Goal: Task Accomplishment & Management: Complete application form

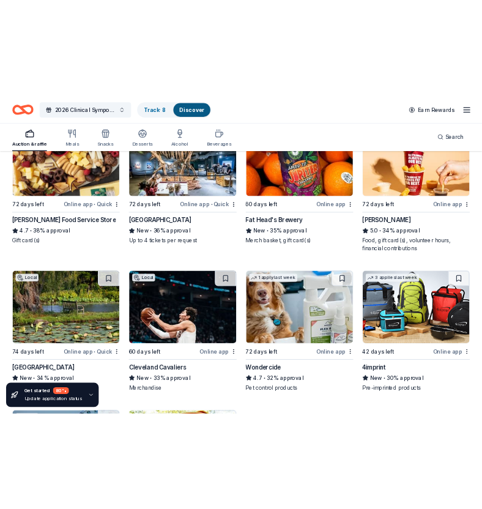
scroll to position [1373, 0]
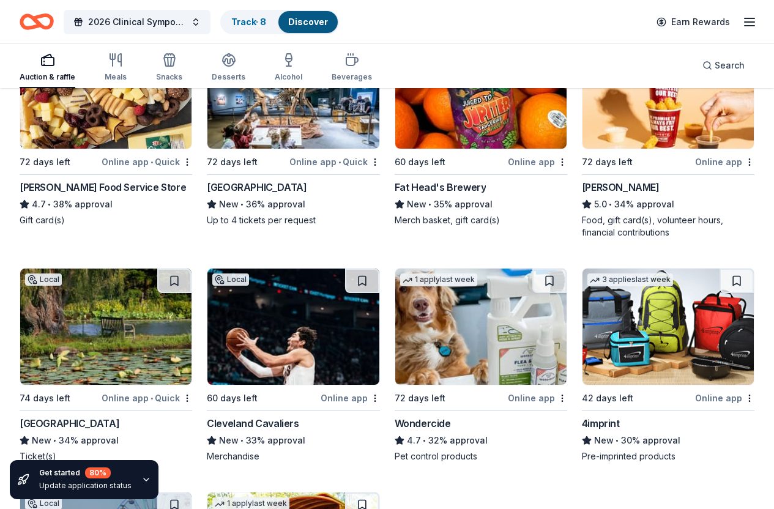
click at [671, 146] on img at bounding box center [667, 90] width 171 height 116
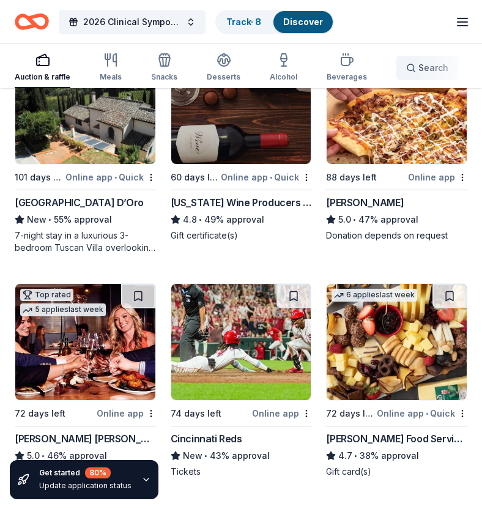
click at [447, 67] on button "Search" at bounding box center [427, 68] width 62 height 24
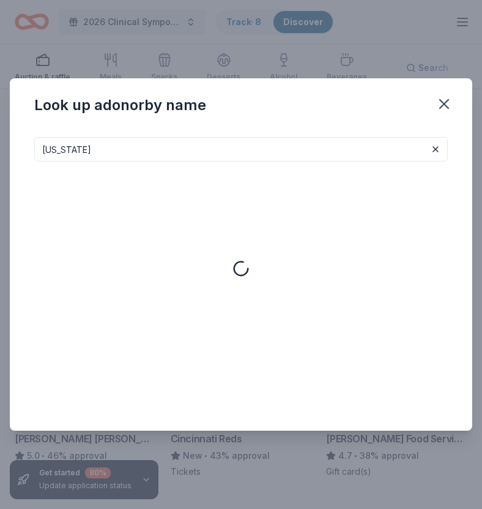
type input "ohio"
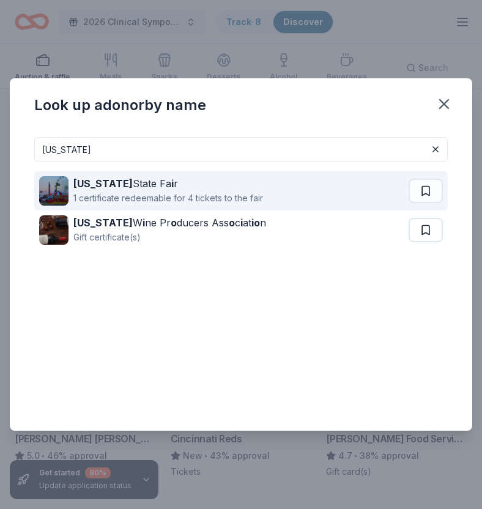
click at [238, 200] on div "1 certificate redeemable for 4 tickets to the fair" at bounding box center [168, 198] width 190 height 15
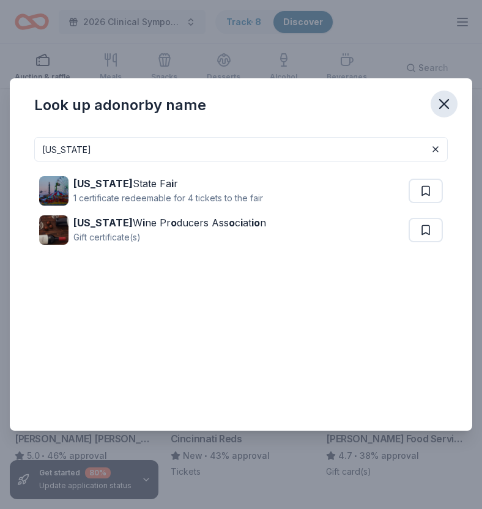
click at [434, 97] on button "button" at bounding box center [443, 103] width 27 height 27
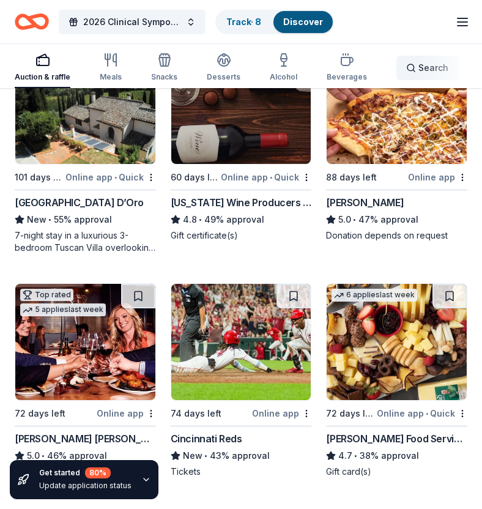
click at [419, 67] on span "Search" at bounding box center [433, 68] width 30 height 15
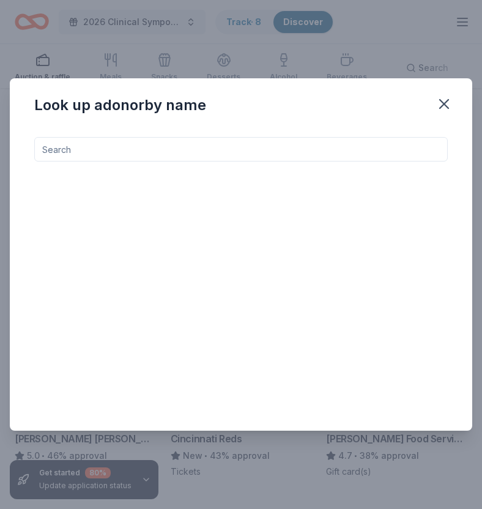
click at [401, 25] on div "Look up a donor by name" at bounding box center [241, 254] width 482 height 509
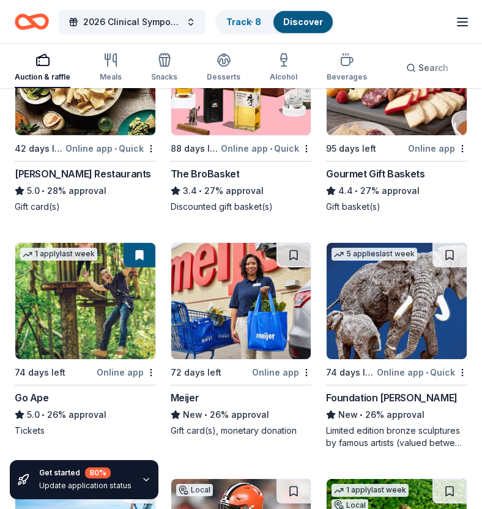
scroll to position [2522, 0]
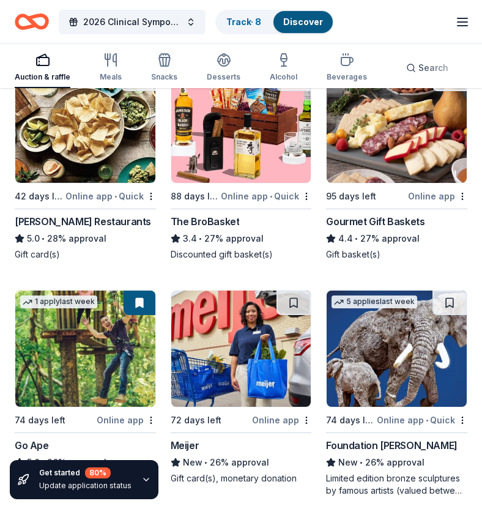
click at [427, 136] on img at bounding box center [397, 125] width 140 height 116
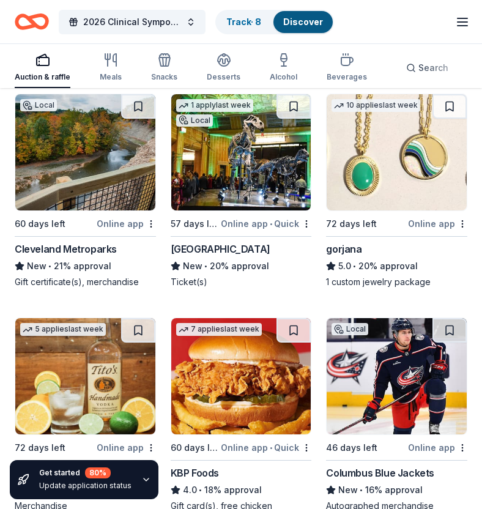
scroll to position [3190, 0]
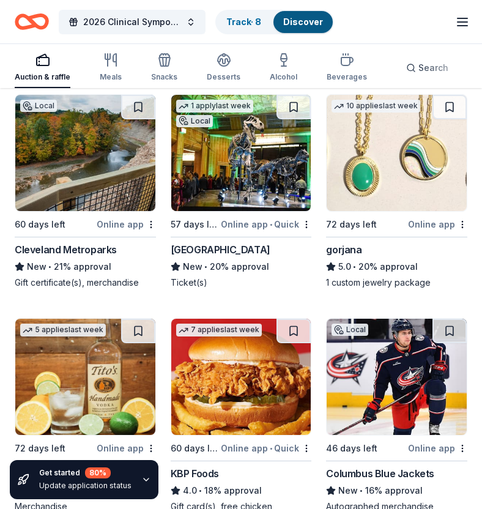
click at [438, 193] on img at bounding box center [397, 153] width 140 height 116
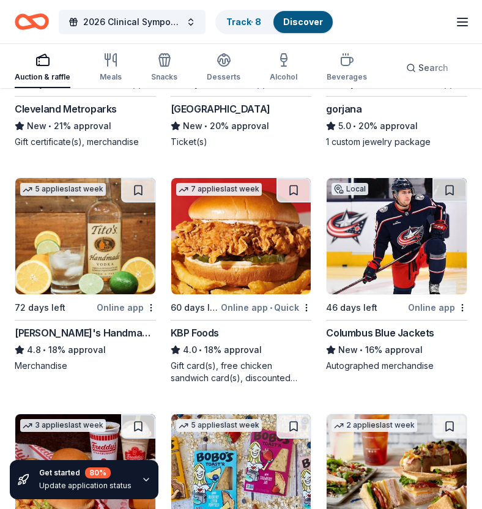
scroll to position [3371, 0]
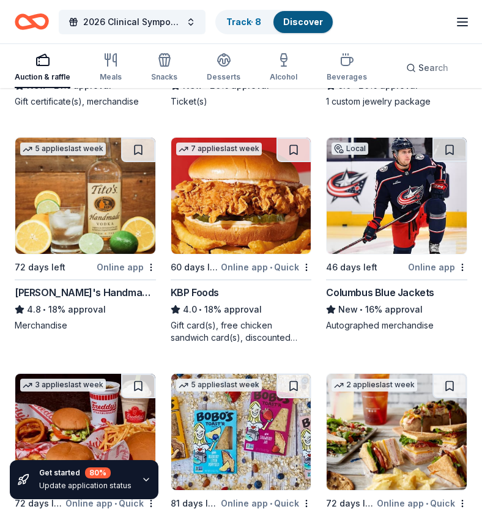
click at [372, 224] on img at bounding box center [397, 196] width 140 height 116
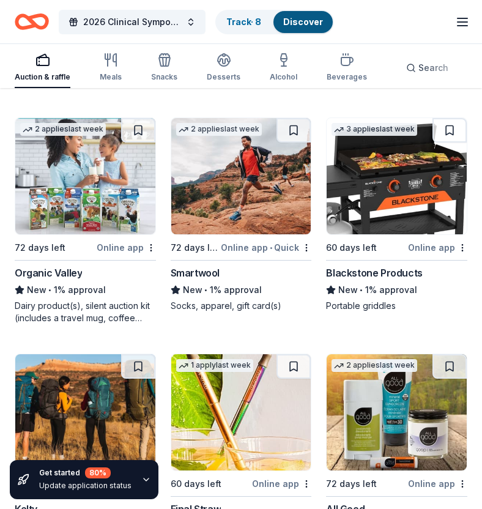
scroll to position [11057, 0]
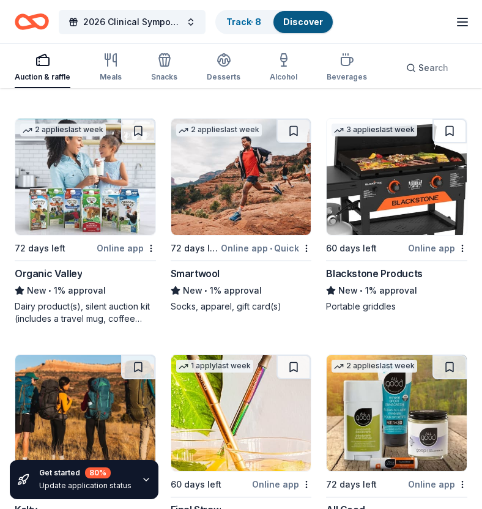
click at [430, 185] on img at bounding box center [397, 177] width 140 height 116
click at [415, 212] on img at bounding box center [397, 177] width 140 height 116
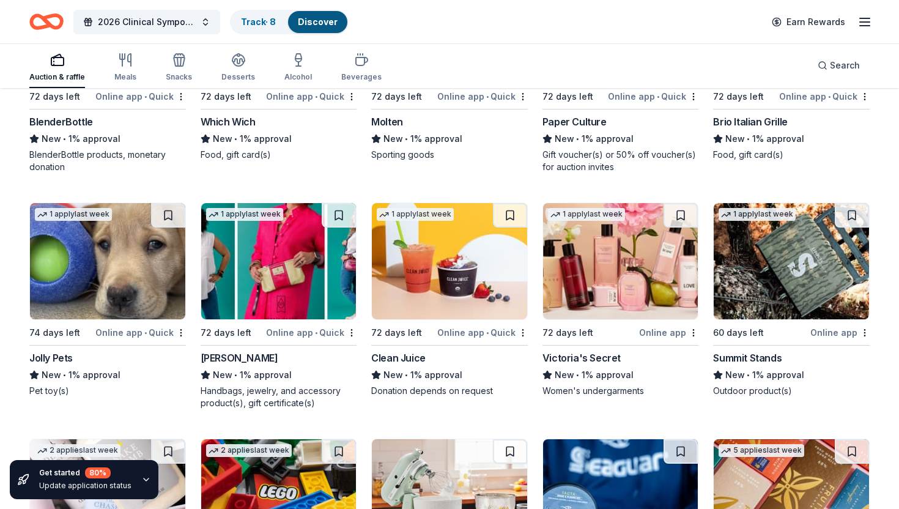
scroll to position [5652, 0]
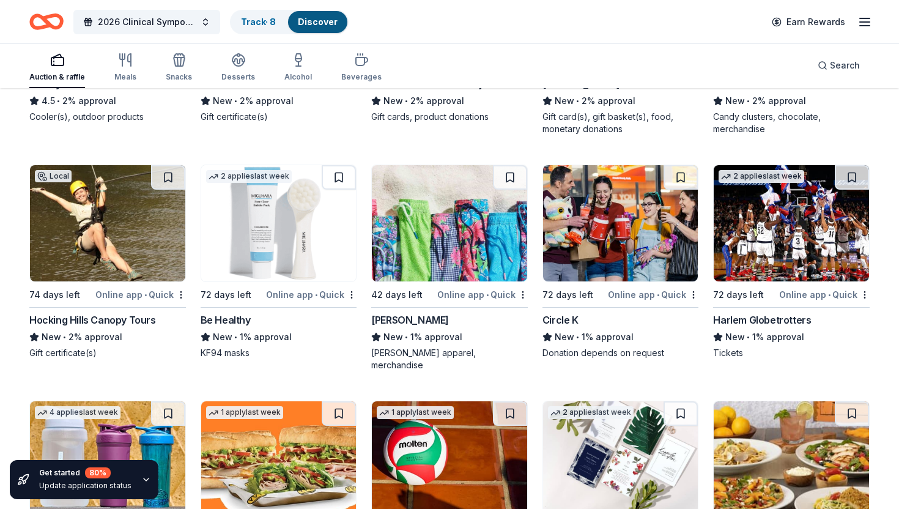
click at [773, 28] on div "Earn Rewards" at bounding box center [818, 21] width 108 height 29
click at [773, 23] on icon "button" at bounding box center [864, 22] width 15 height 15
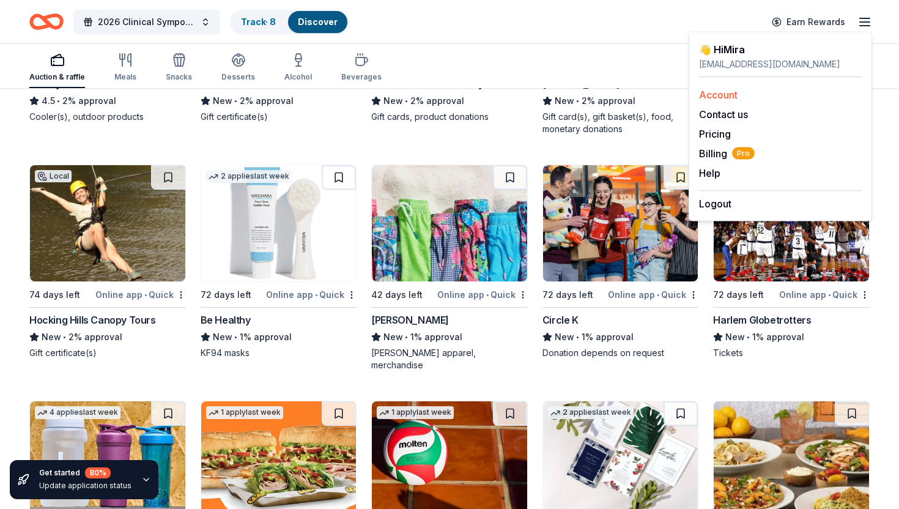
click at [722, 93] on link "Account" at bounding box center [718, 95] width 39 height 12
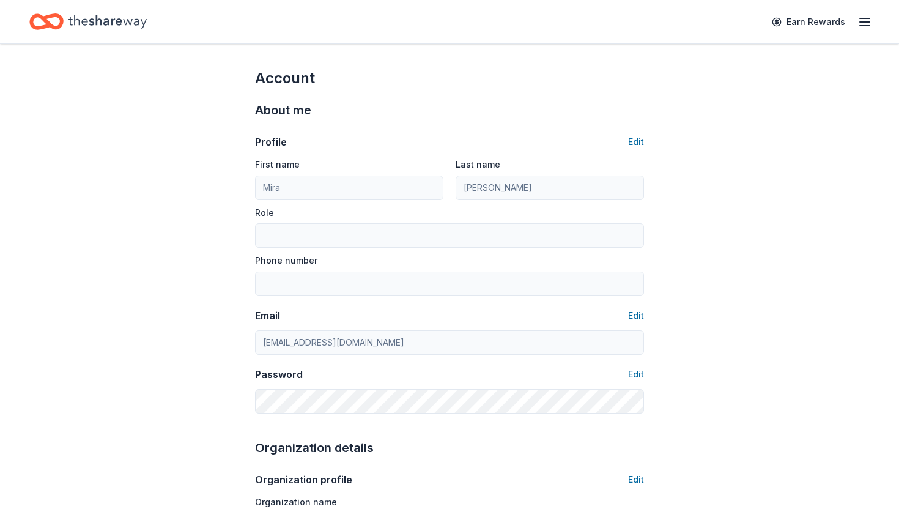
click at [68, 12] on icon "Home" at bounding box center [107, 21] width 78 height 25
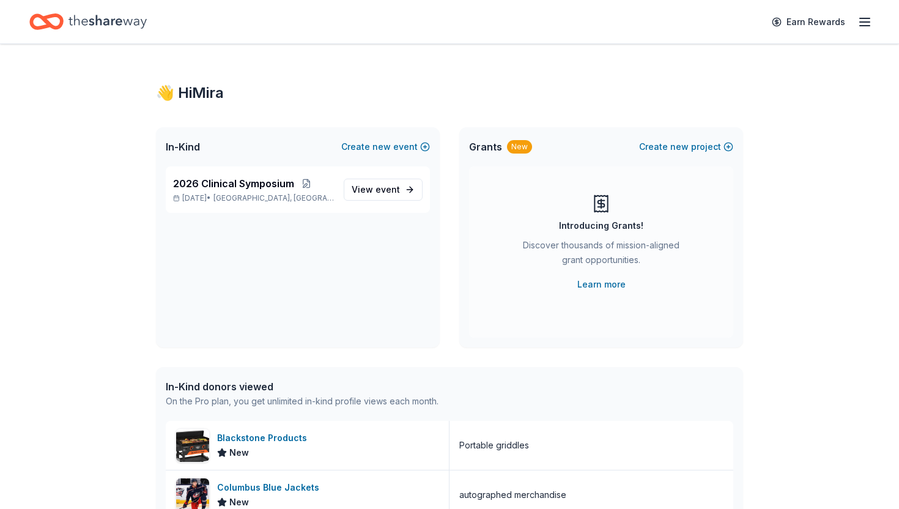
click at [773, 24] on icon "button" at bounding box center [864, 22] width 15 height 15
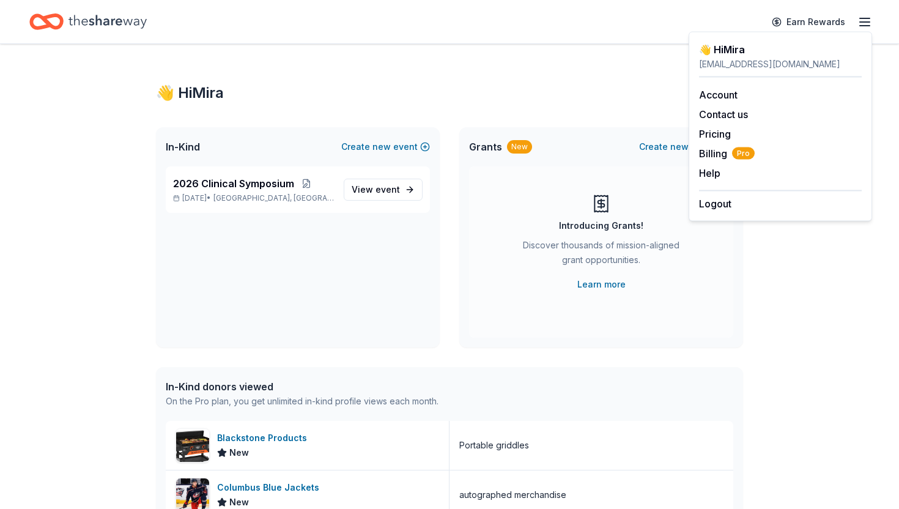
click at [732, 39] on div "👋 Hi Mira madelst1@kent.edu Account Contact us Pricing Billing Pro Help Earn re…" at bounding box center [780, 127] width 183 height 190
click at [726, 62] on div "madelst1@kent.edu" at bounding box center [780, 64] width 163 height 15
click at [719, 95] on link "Account" at bounding box center [718, 95] width 39 height 12
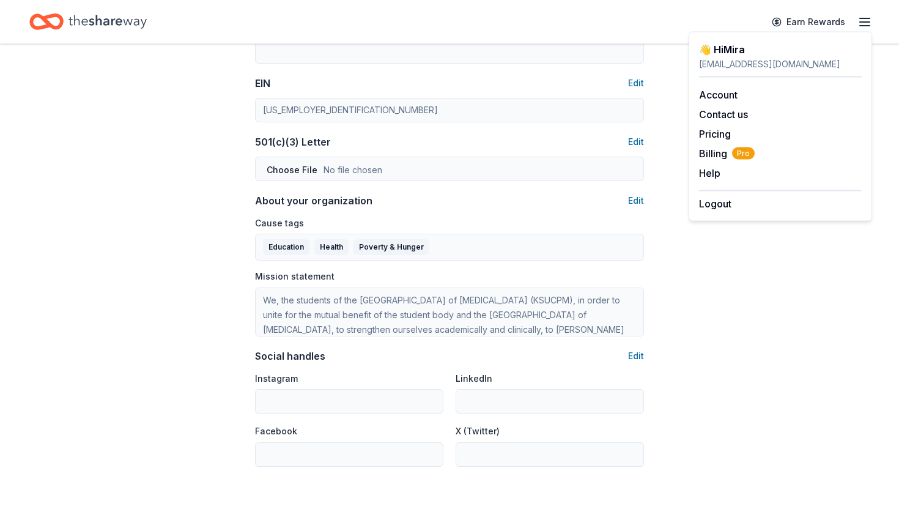
scroll to position [716, 0]
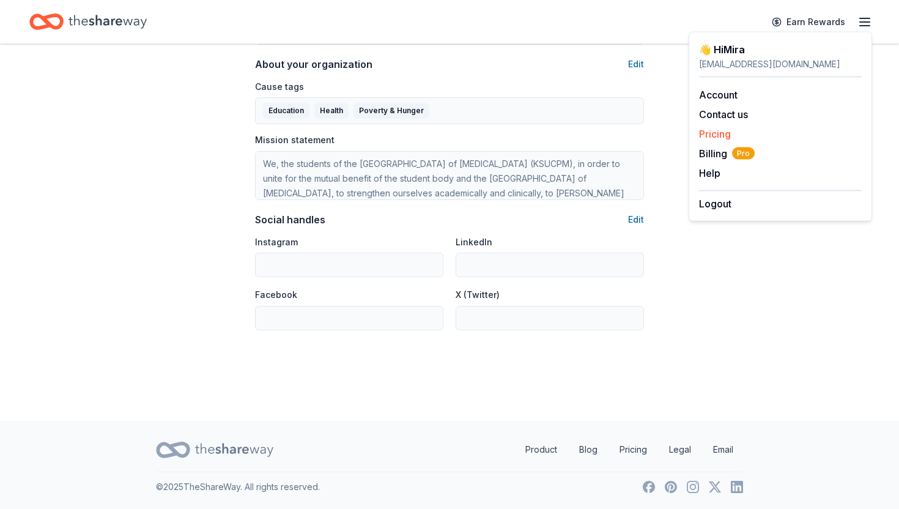
click at [718, 128] on link "Pricing" at bounding box center [715, 134] width 32 height 12
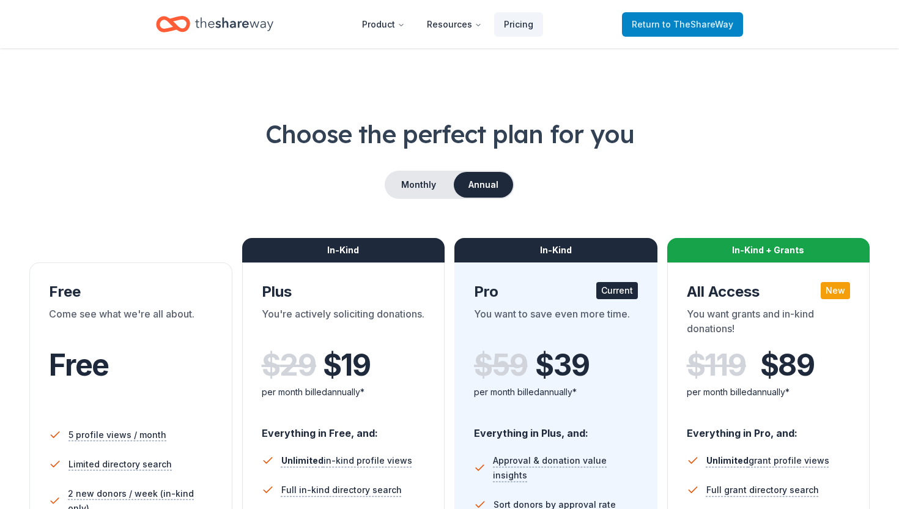
click at [669, 19] on span "to TheShareWay" at bounding box center [697, 24] width 71 height 10
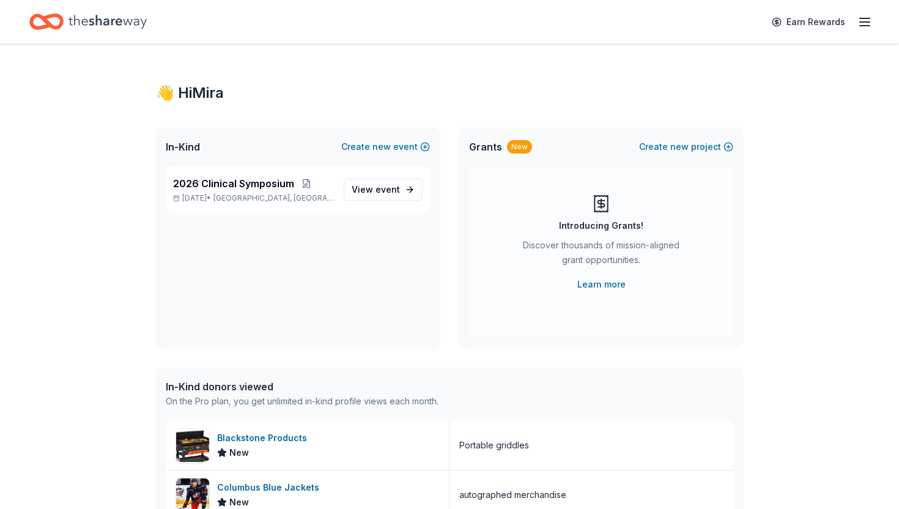
click at [773, 24] on icon "button" at bounding box center [864, 22] width 15 height 15
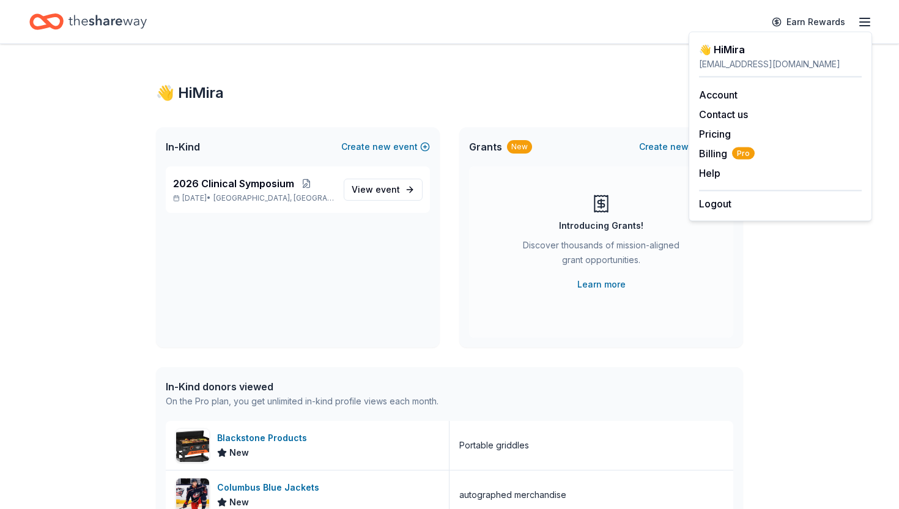
click at [339, 305] on div "2026 Clinical Symposium Jan 24, 2026 • Cleveland, OH View event" at bounding box center [298, 256] width 284 height 181
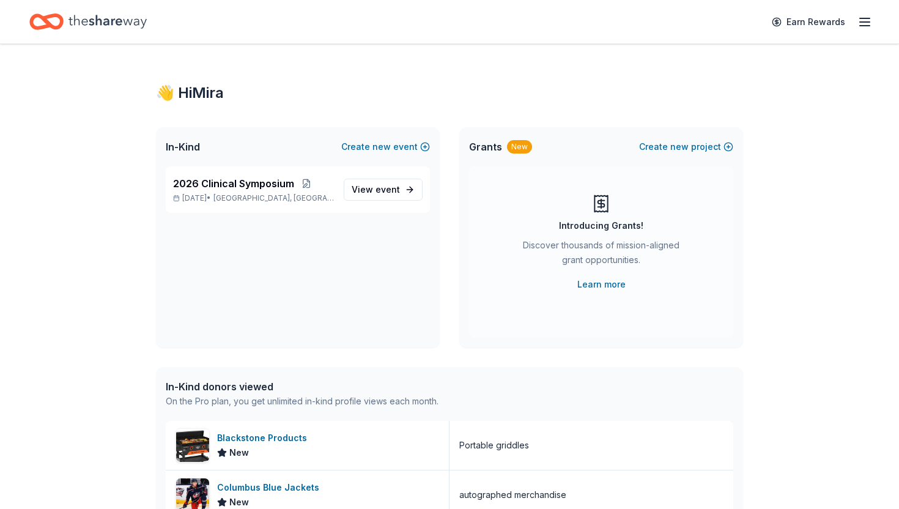
click at [191, 102] on div "👋 Hi Mira" at bounding box center [449, 93] width 587 height 20
click at [193, 89] on div "👋 Hi Mira" at bounding box center [449, 93] width 587 height 20
click at [773, 24] on icon "button" at bounding box center [864, 22] width 15 height 15
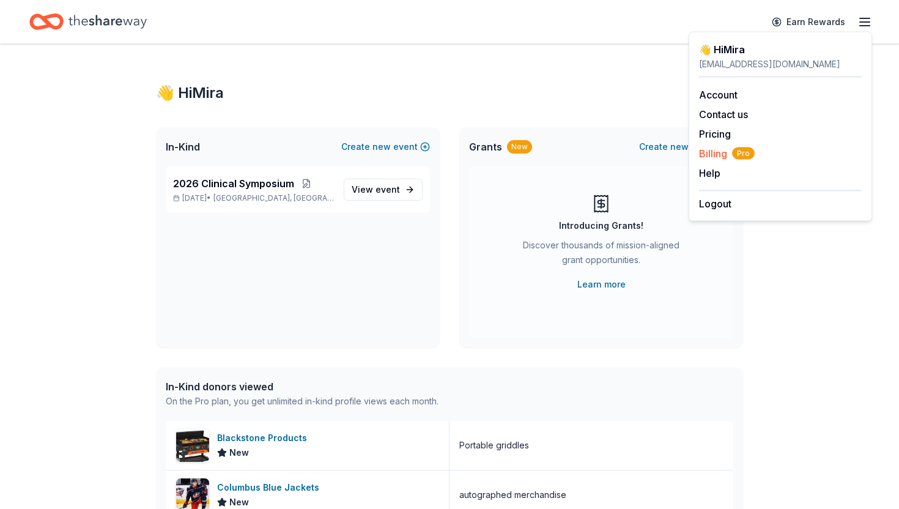
click at [711, 153] on span "Billing Pro" at bounding box center [727, 153] width 56 height 15
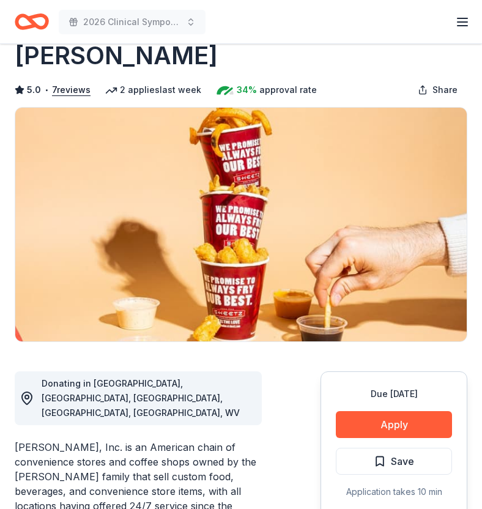
scroll to position [42, 0]
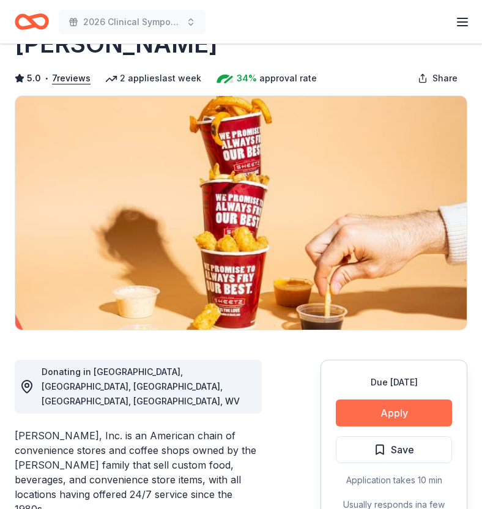
click at [363, 415] on button "Apply" at bounding box center [394, 412] width 116 height 27
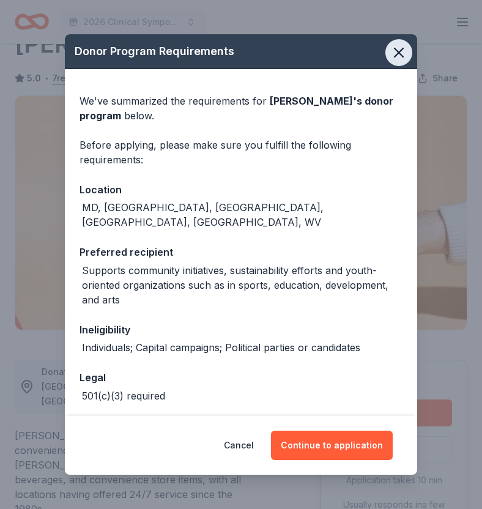
click at [394, 46] on icon "button" at bounding box center [398, 52] width 17 height 17
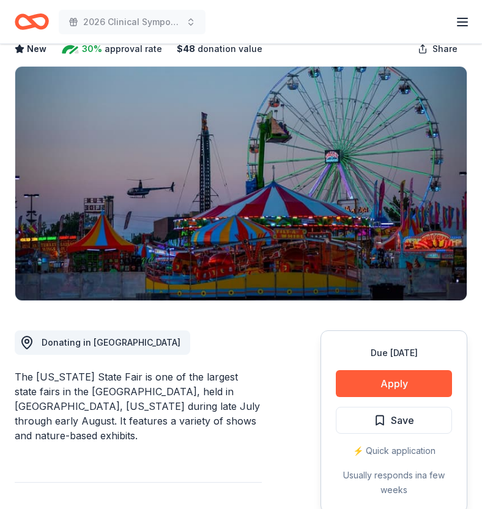
scroll to position [72, 0]
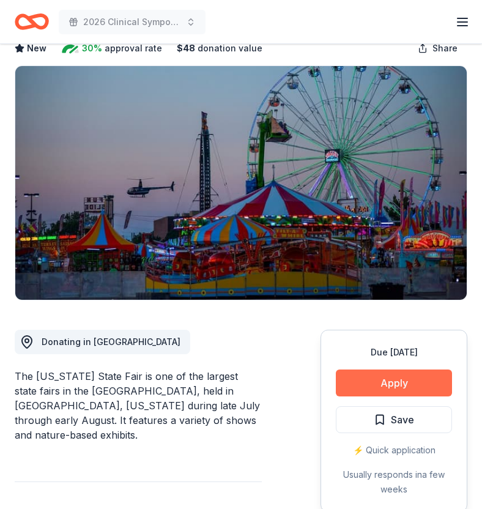
click at [394, 385] on button "Apply" at bounding box center [394, 382] width 116 height 27
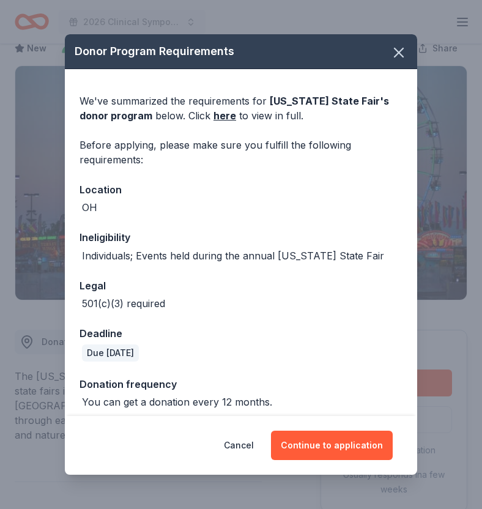
scroll to position [8, 0]
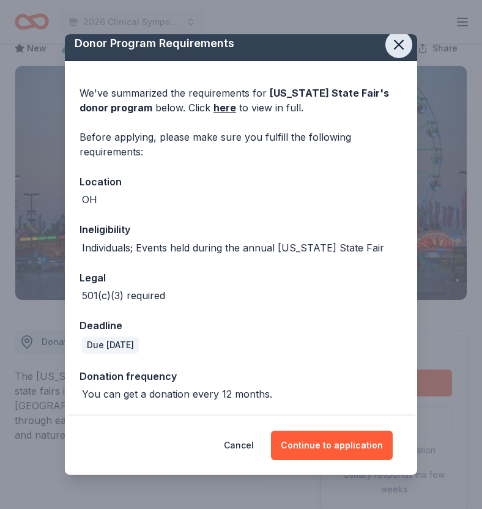
click at [397, 43] on icon "button" at bounding box center [398, 44] width 9 height 9
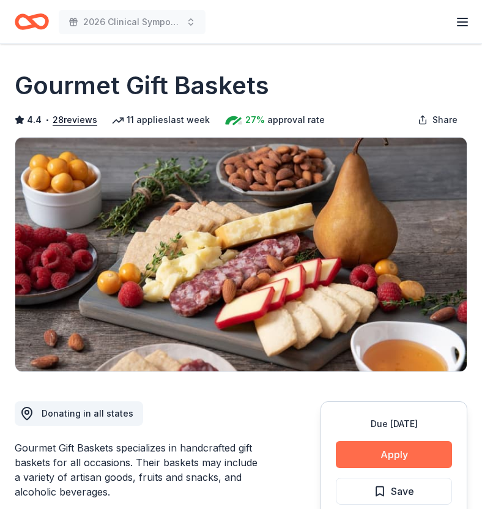
click at [386, 456] on button "Apply" at bounding box center [394, 454] width 116 height 27
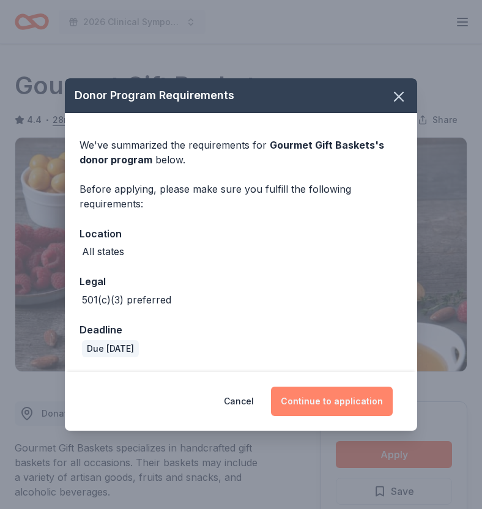
click at [339, 403] on button "Continue to application" at bounding box center [332, 400] width 122 height 29
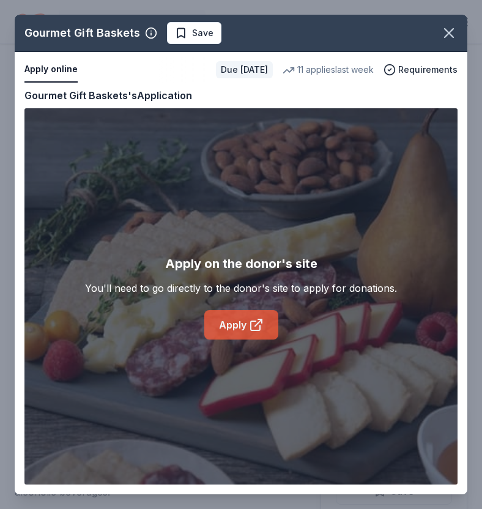
click at [249, 333] on link "Apply" at bounding box center [241, 324] width 74 height 29
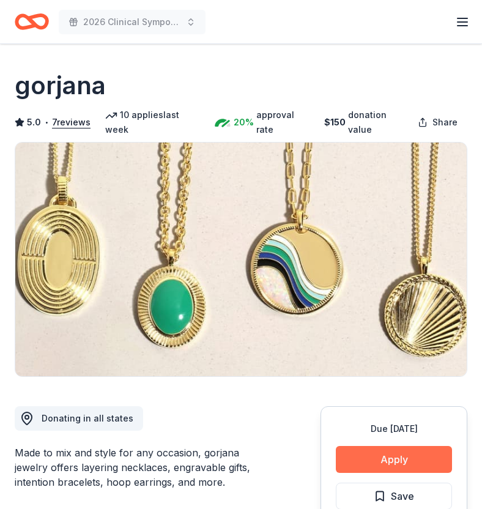
click at [393, 458] on button "Apply" at bounding box center [394, 459] width 116 height 27
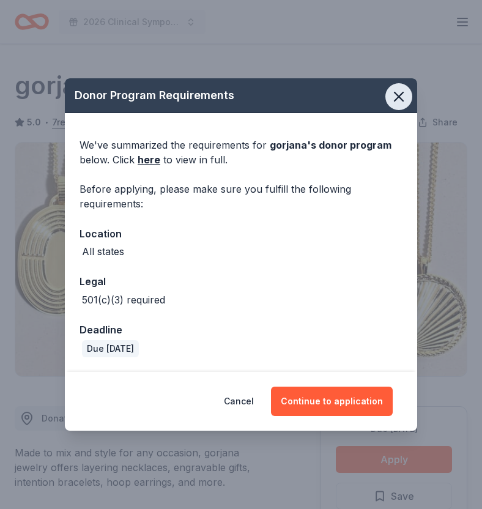
click at [395, 94] on icon "button" at bounding box center [398, 96] width 17 height 17
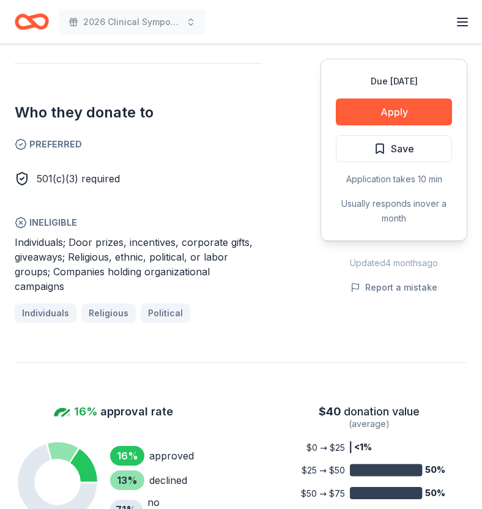
scroll to position [717, 0]
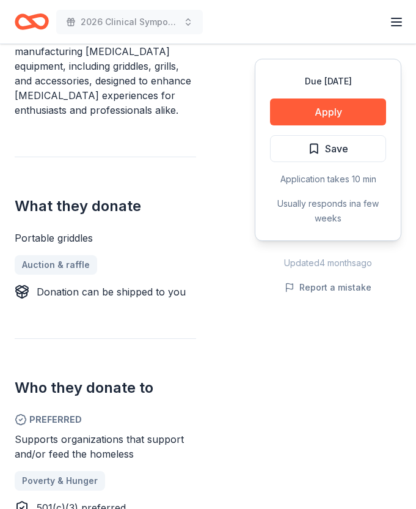
scroll to position [545, 0]
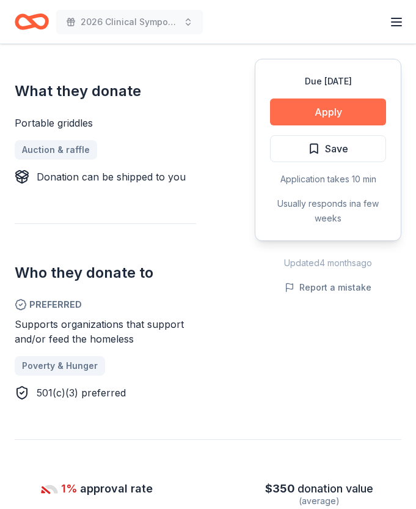
click at [306, 106] on button "Apply" at bounding box center [328, 111] width 116 height 27
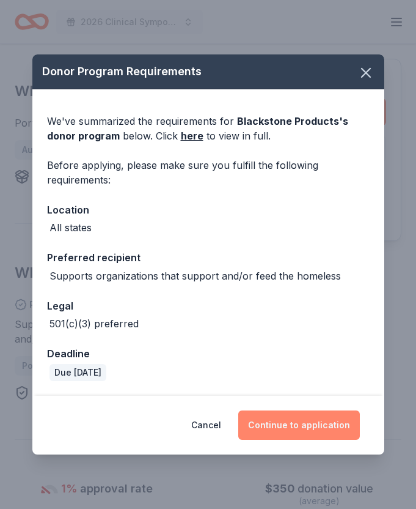
click at [278, 413] on button "Continue to application" at bounding box center [299, 424] width 122 height 29
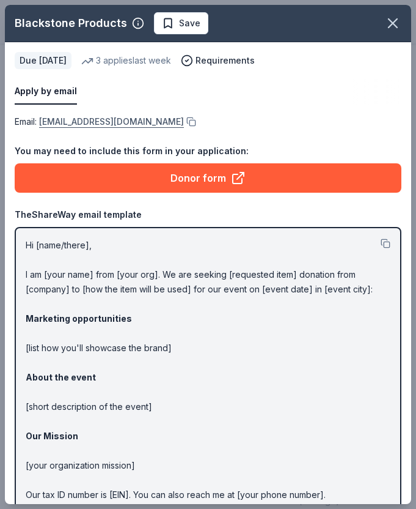
click at [59, 122] on link "donations@blackstoneproducts.com" at bounding box center [111, 121] width 145 height 15
click at [108, 124] on link "donations@blackstoneproducts.com" at bounding box center [111, 121] width 145 height 15
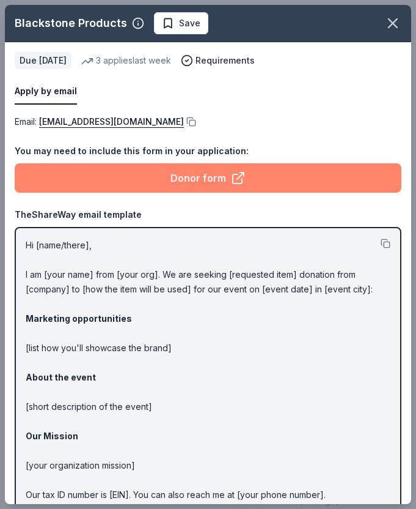
click at [183, 169] on link "Donor form" at bounding box center [208, 177] width 387 height 29
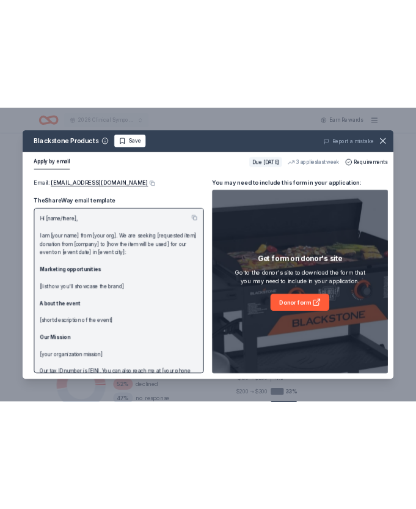
scroll to position [0, 0]
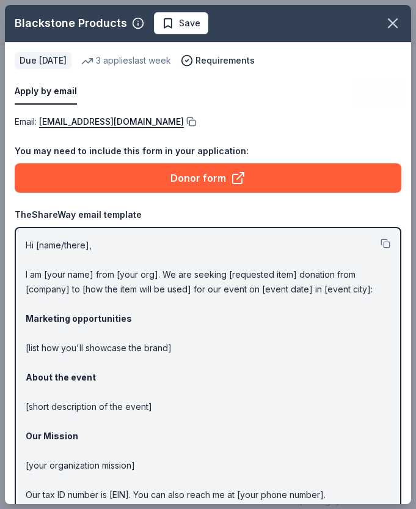
click at [196, 122] on button at bounding box center [190, 122] width 12 height 10
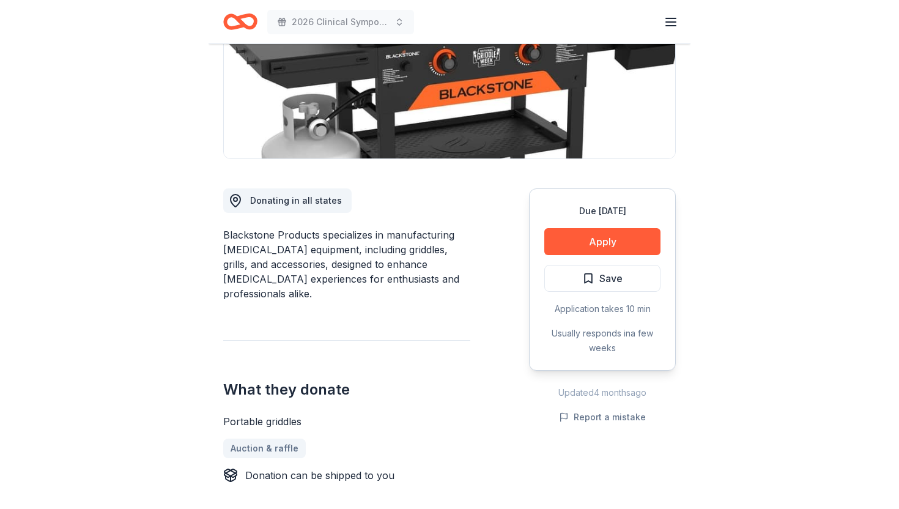
scroll to position [227, 0]
